Goal: Transaction & Acquisition: Obtain resource

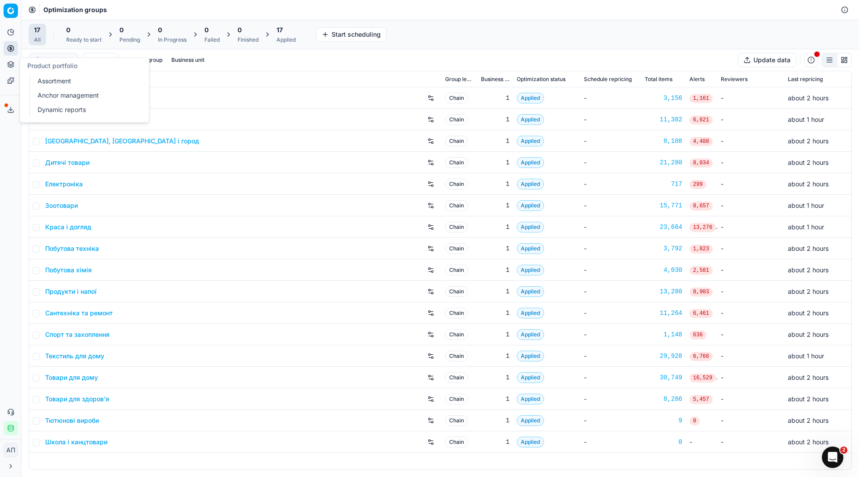
click at [48, 77] on link "Assortment" at bounding box center [86, 81] width 104 height 13
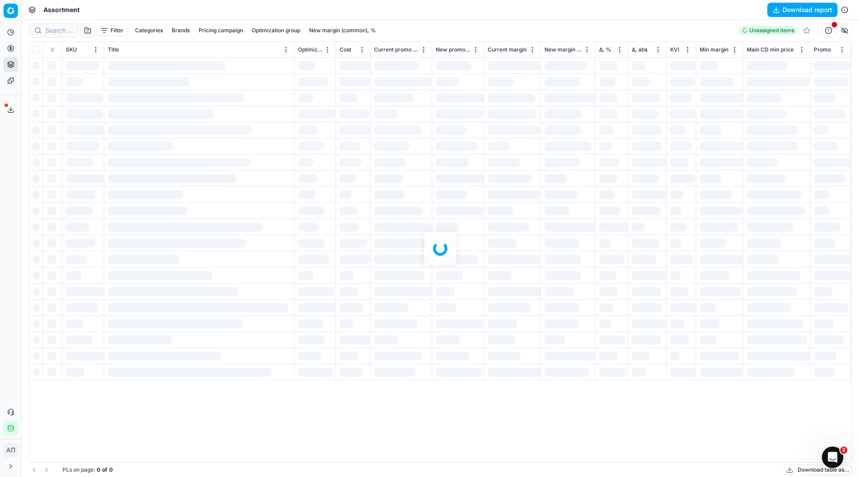
click at [3, 148] on div "Analytics Pricing Product portfolio Templates Export service 11 Contact support…" at bounding box center [10, 229] width 21 height 417
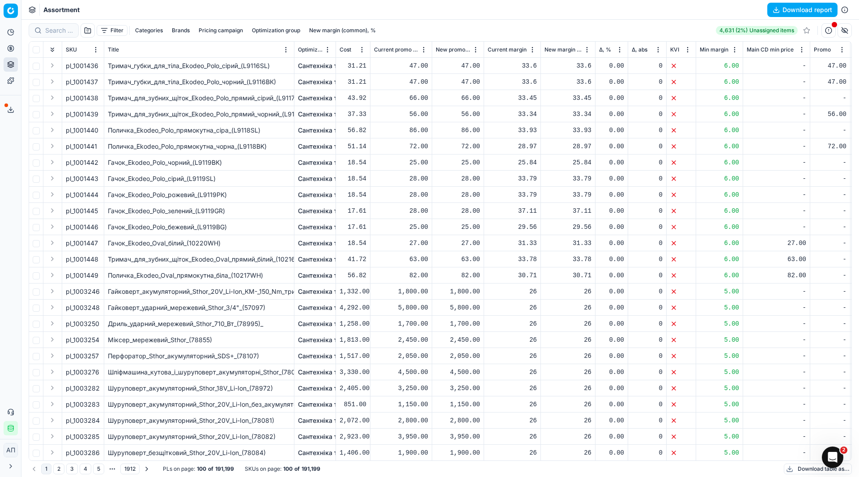
click at [88, 31] on button "button" at bounding box center [88, 30] width 14 height 14
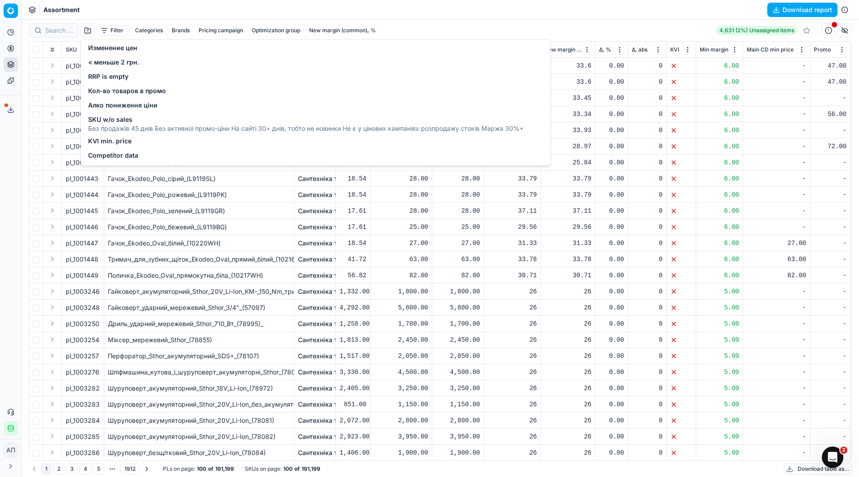
click at [127, 158] on span "Competitor data" at bounding box center [113, 155] width 50 height 9
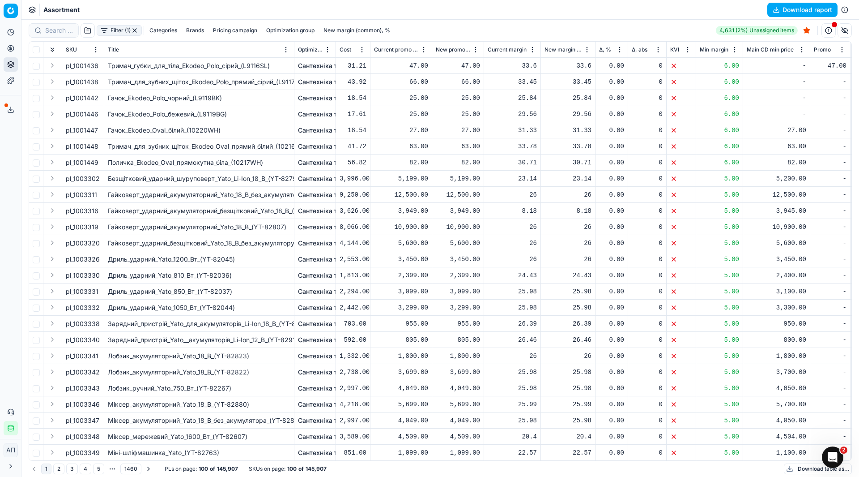
click at [135, 30] on button "button" at bounding box center [134, 30] width 7 height 7
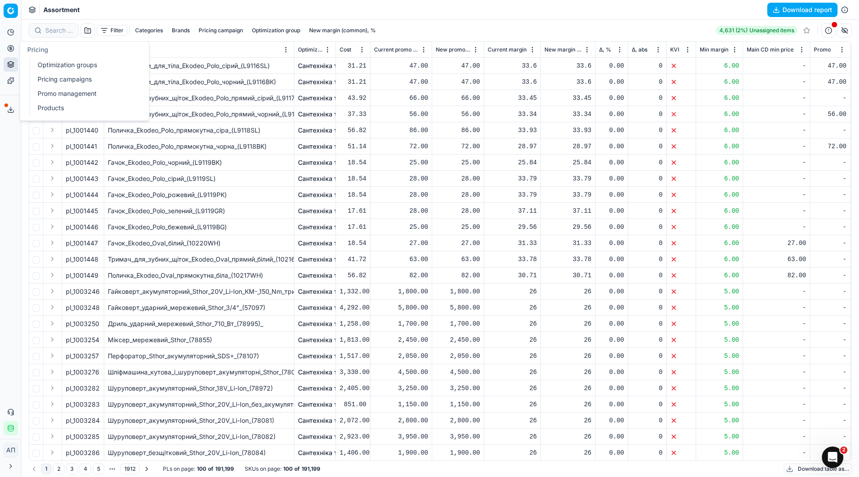
click at [45, 61] on link "Optimization groups" at bounding box center [86, 65] width 104 height 13
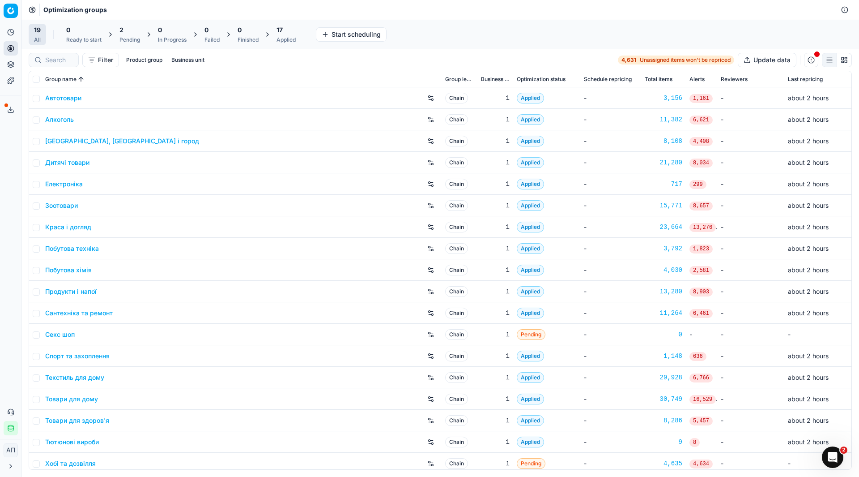
click at [1, 155] on div "Analytics Pricing Product portfolio Templates Export service 11 Contact support…" at bounding box center [10, 229] width 21 height 417
click at [0, 161] on div "Analytics Pricing Product portfolio Templates Export service 11 Contact support…" at bounding box center [10, 229] width 21 height 417
click at [52, 83] on link "Assortment" at bounding box center [86, 81] width 104 height 13
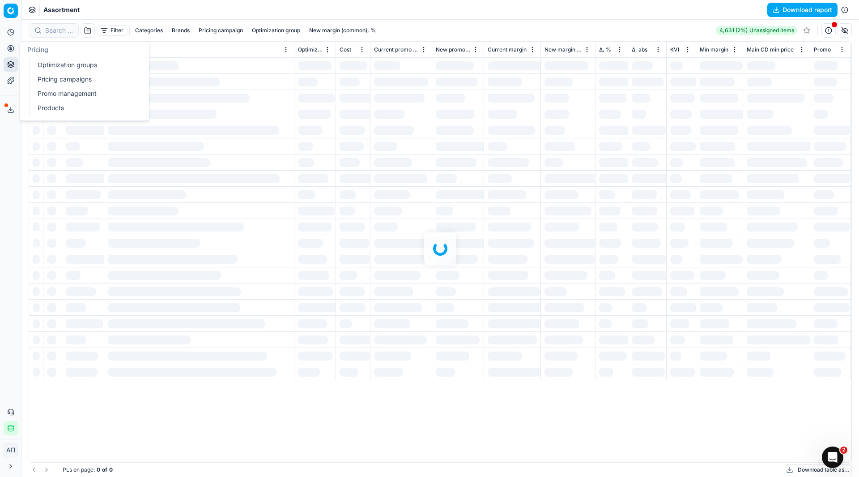
click at [79, 79] on link "Pricing campaigns" at bounding box center [86, 79] width 104 height 13
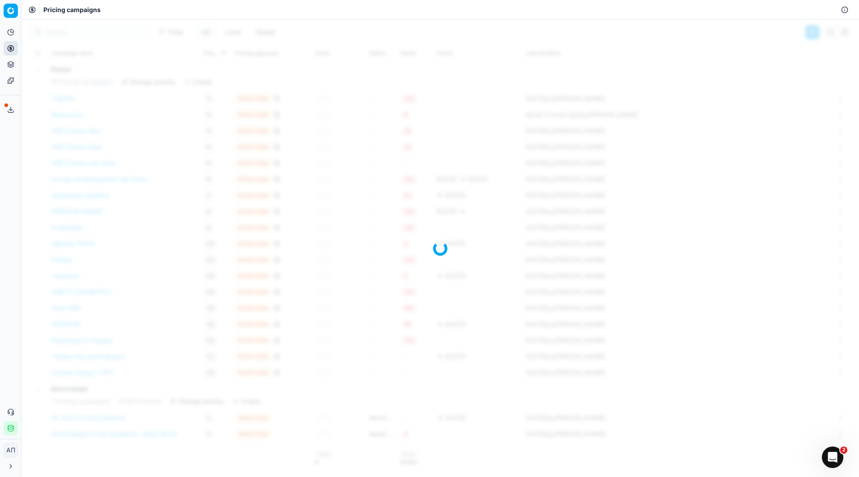
click at [10, 159] on div "Analytics Pricing Product portfolio Templates Export service 11 Contact support…" at bounding box center [10, 229] width 21 height 417
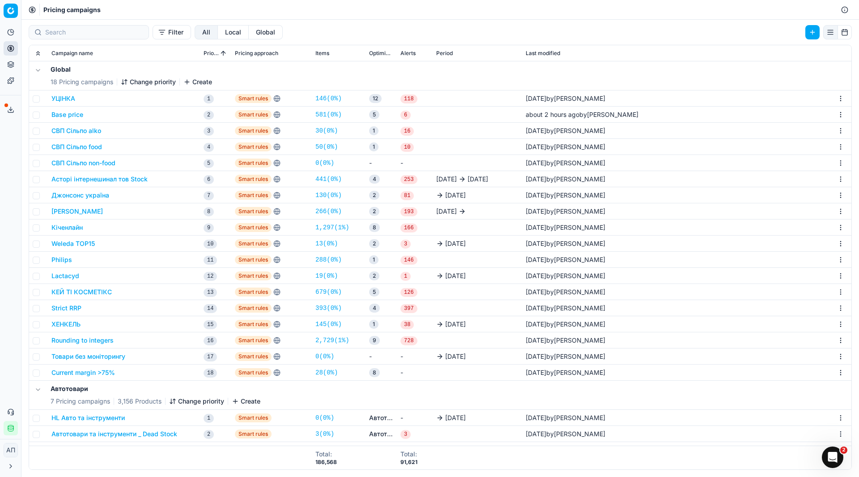
click at [328, 374] on link "28 ( 0% )" at bounding box center [327, 372] width 22 height 9
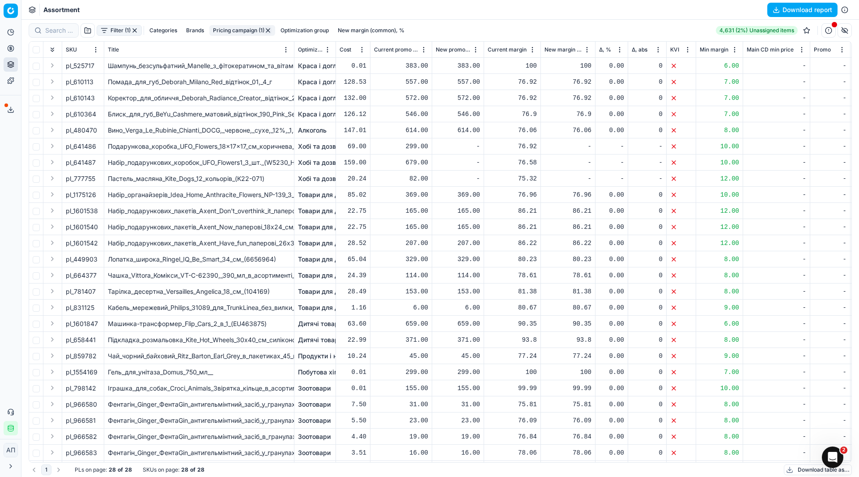
click at [135, 31] on button "button" at bounding box center [134, 30] width 7 height 7
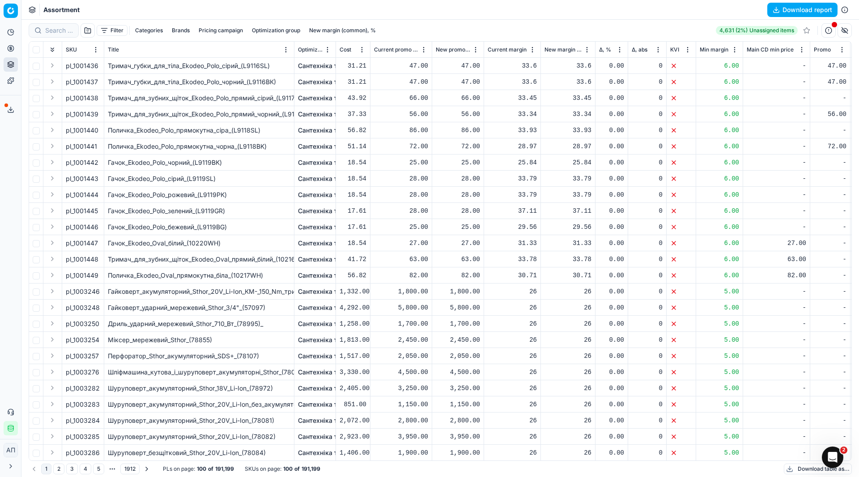
click at [144, 31] on button "Categories" at bounding box center [149, 30] width 35 height 11
click at [81, 61] on icon "button" at bounding box center [82, 61] width 7 height 7
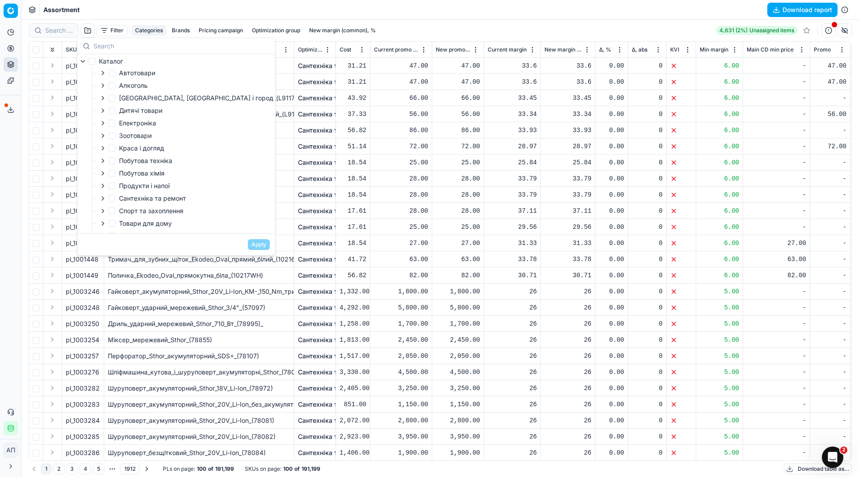
scroll to position [36, 0]
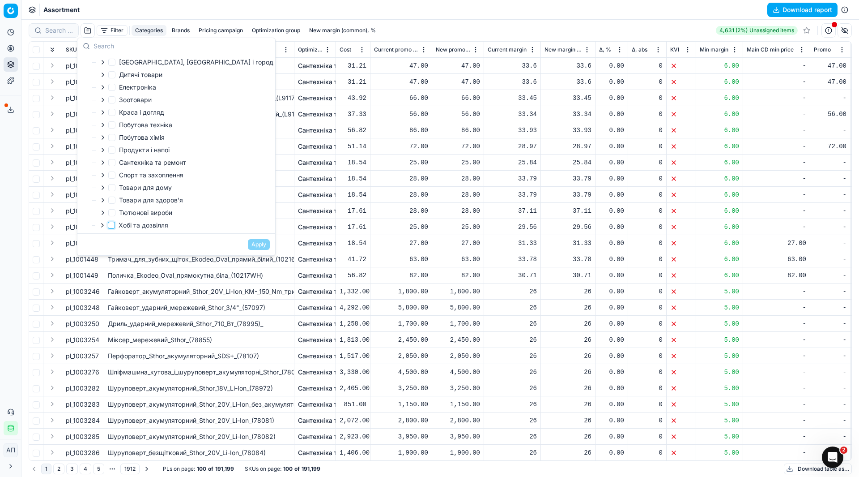
click at [111, 225] on input "Хобі та дозвілля" at bounding box center [111, 225] width 7 height 7
checkbox input "true"
click at [248, 246] on button "Apply" at bounding box center [259, 244] width 22 height 11
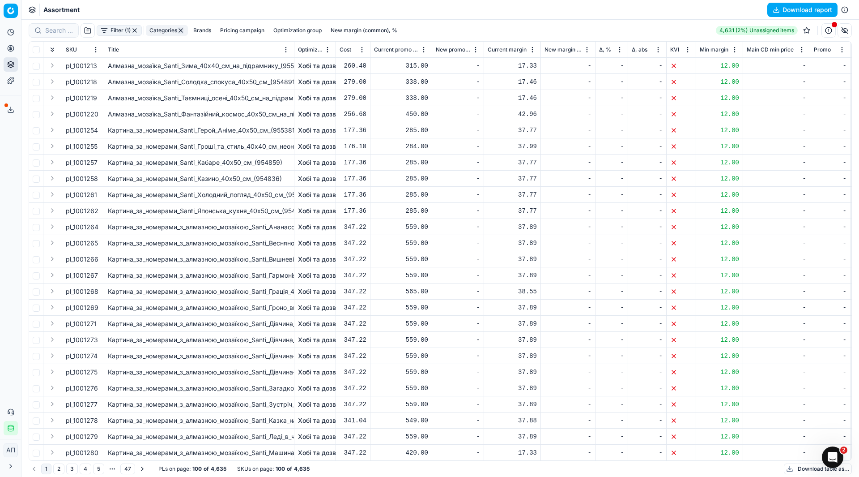
click at [135, 29] on button "button" at bounding box center [134, 30] width 7 height 7
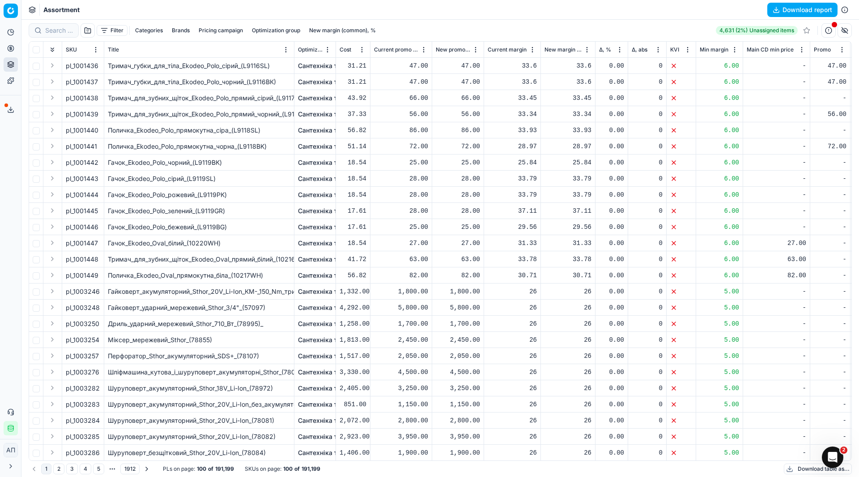
click at [789, 11] on button "Download report" at bounding box center [803, 10] width 70 height 14
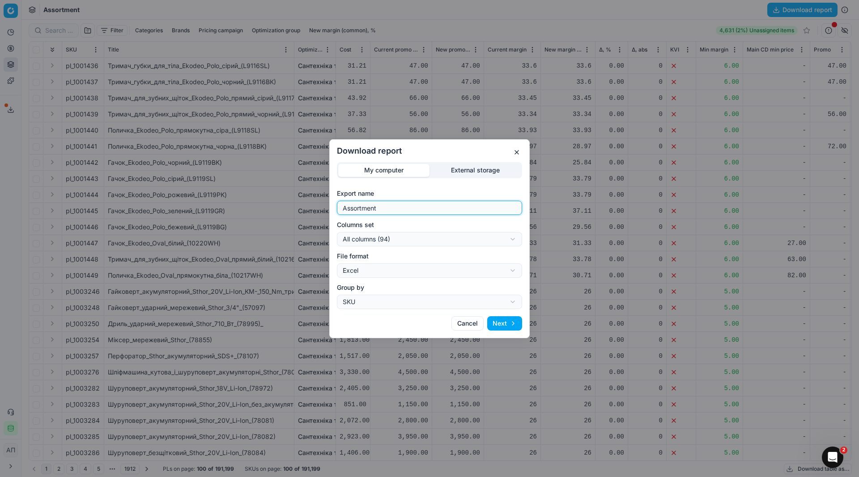
click at [435, 205] on input "Assortment" at bounding box center [429, 207] width 177 height 13
type input "Assortment 14 10 2025 - 3"
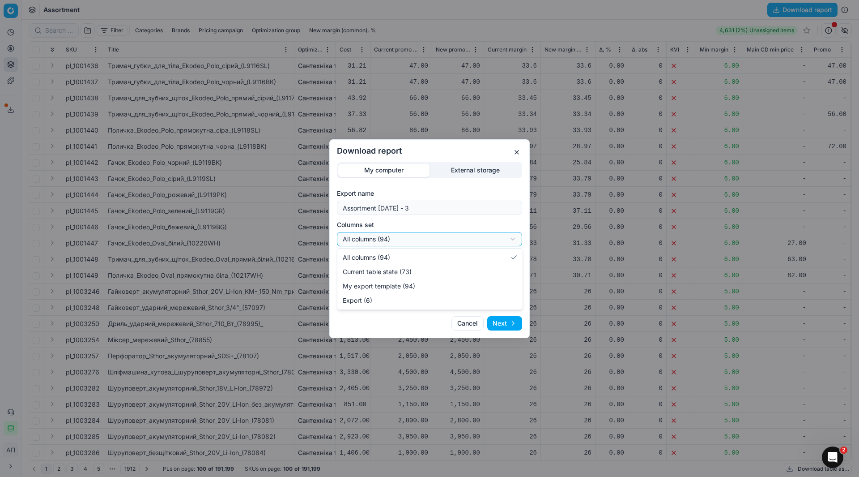
click at [434, 241] on div "Download report My computer External storage Export name Assortment 14 10 2025 …" at bounding box center [429, 238] width 859 height 477
select select "table"
click at [510, 321] on button "Next" at bounding box center [504, 323] width 35 height 14
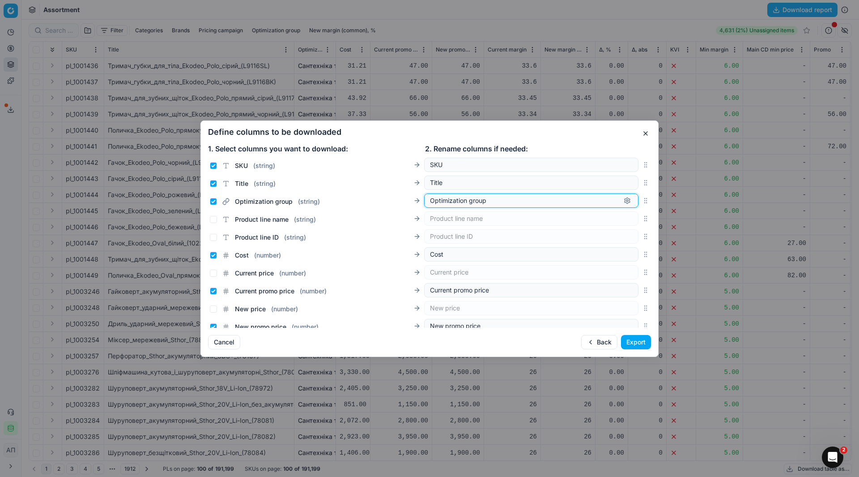
click at [624, 202] on button "button" at bounding box center [627, 200] width 11 height 11
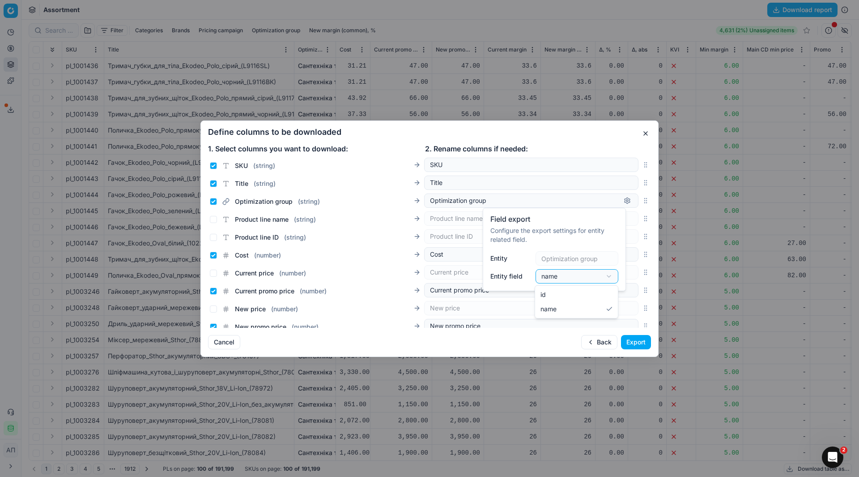
click at [614, 277] on div "Field export Configure the export settings for entity related field. Entity Opt…" at bounding box center [554, 249] width 143 height 83
click at [616, 136] on div "Define columns to be downloaded 1. Select columns you want to download: 2. Rena…" at bounding box center [429, 238] width 859 height 477
click at [616, 136] on div "Define columns to be downloaded 1. Select columns you want to download: 2. Rena…" at bounding box center [429, 238] width 458 height 236
click at [633, 344] on button "Export" at bounding box center [636, 342] width 30 height 14
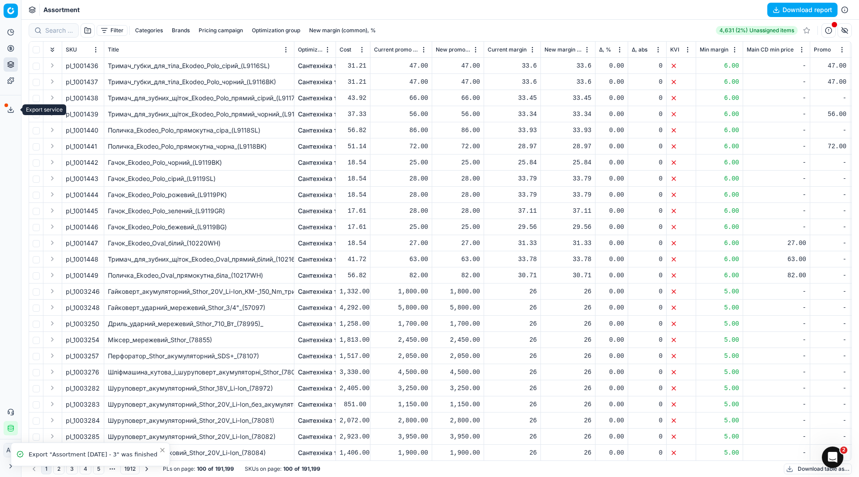
click at [10, 103] on button "Export service" at bounding box center [11, 109] width 14 height 14
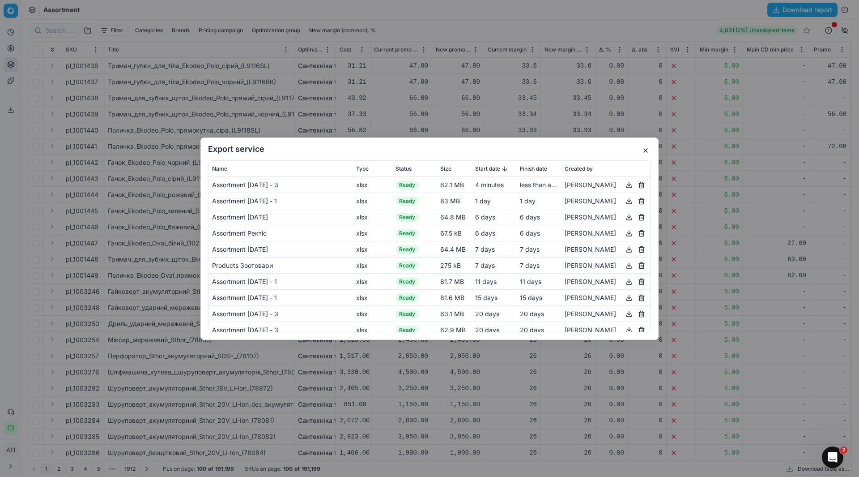
click at [626, 185] on button "button" at bounding box center [629, 184] width 11 height 11
click at [648, 150] on button "button" at bounding box center [645, 150] width 11 height 11
